Goal: Understand process/instructions

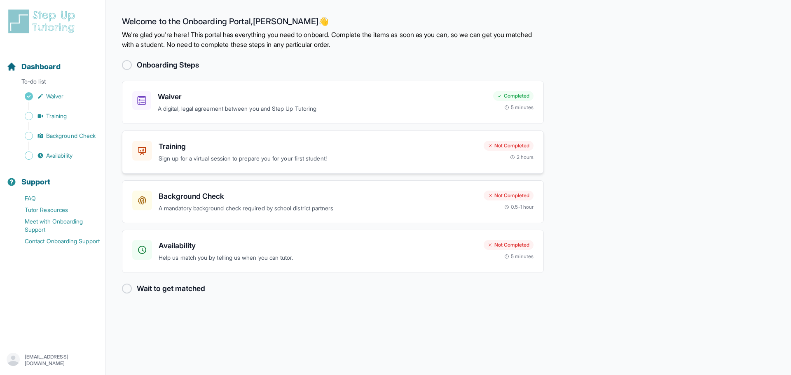
click at [385, 153] on div "Training Sign up for a virtual session to prepare you for your first student!" at bounding box center [318, 152] width 319 height 23
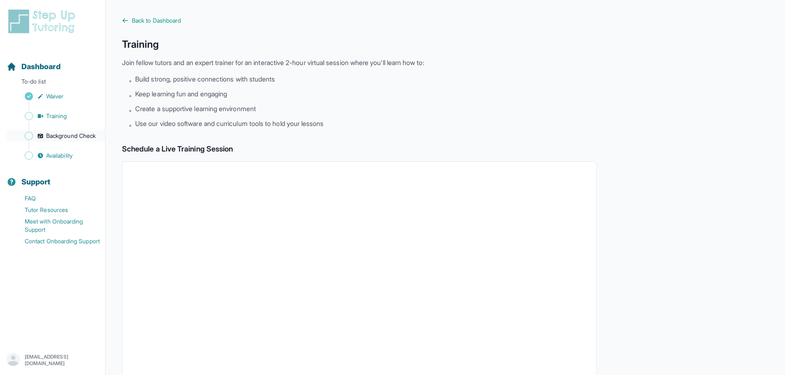
click at [75, 136] on span "Background Check" at bounding box center [70, 136] width 49 height 8
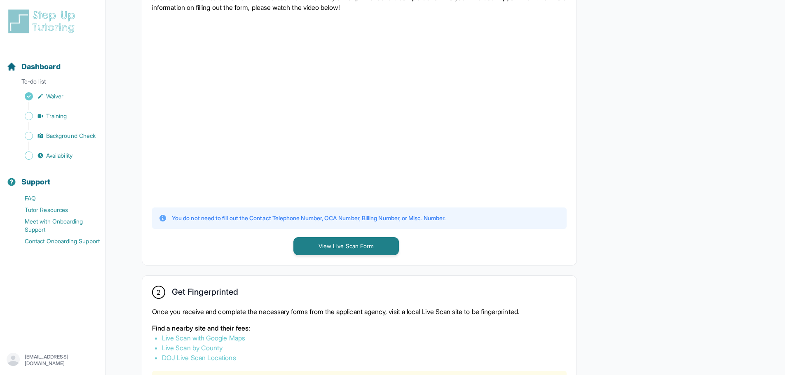
scroll to position [412, 0]
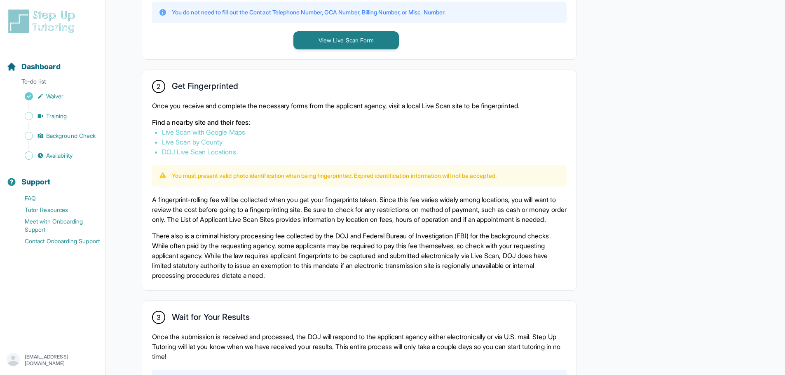
click at [217, 134] on link "Live Scan with Google Maps" at bounding box center [203, 132] width 83 height 8
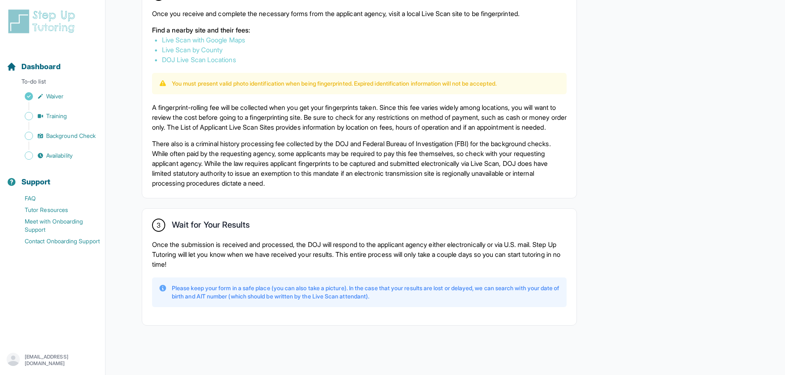
scroll to position [102, 0]
